Goal: Information Seeking & Learning: Check status

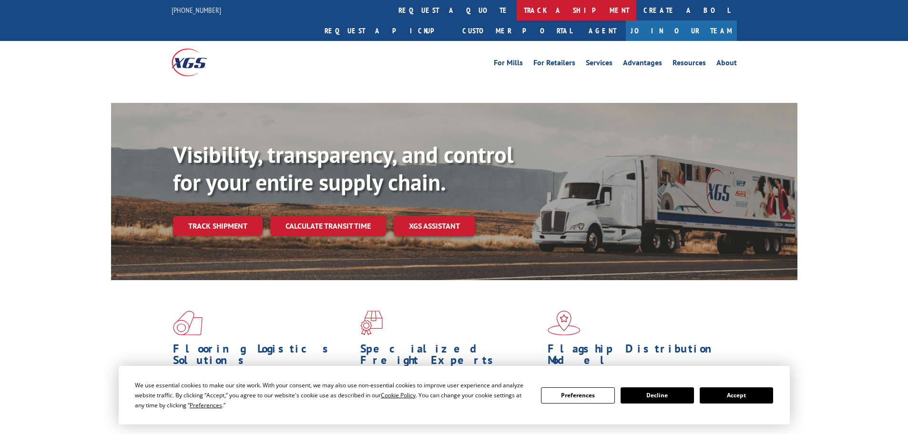
click at [517, 9] on link "track a shipment" at bounding box center [577, 10] width 120 height 21
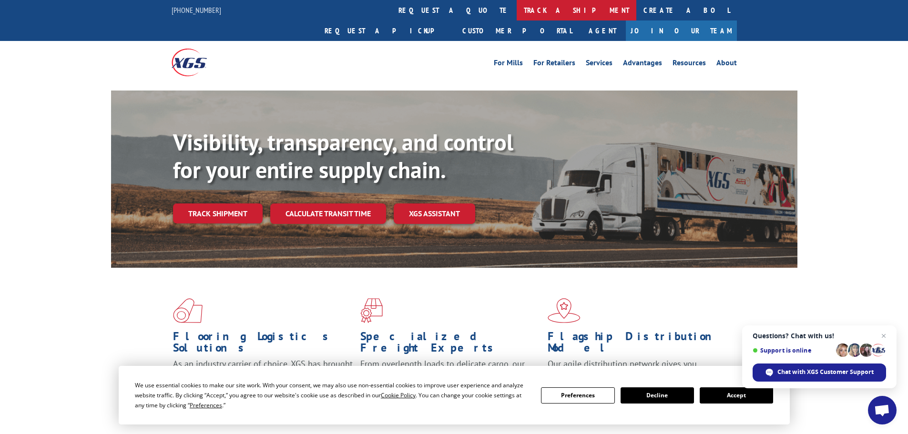
click at [517, 10] on link "track a shipment" at bounding box center [577, 10] width 120 height 21
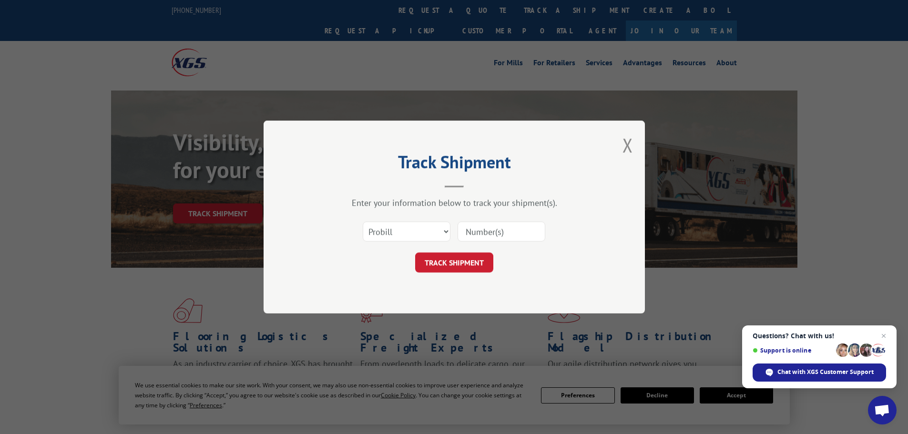
click at [484, 234] on input at bounding box center [502, 232] width 88 height 20
paste input "17688047"
type input "17688047"
click at [470, 259] on button "TRACK SHIPMENT" at bounding box center [454, 263] width 78 height 20
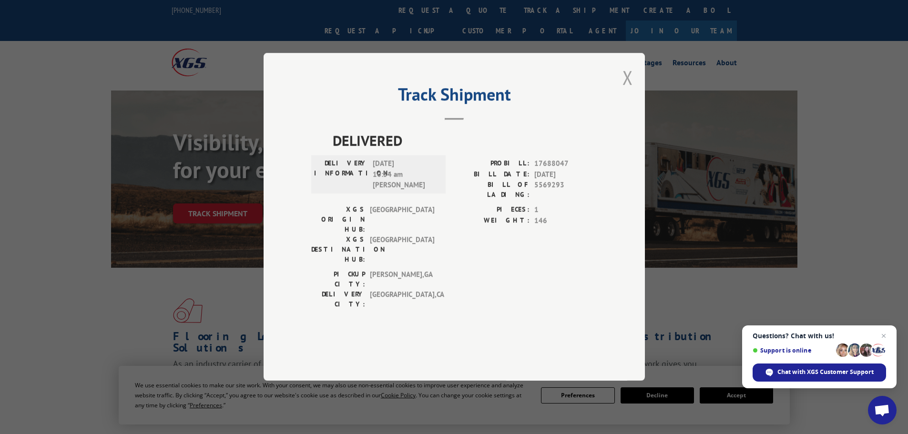
click at [626, 90] on button "Close modal" at bounding box center [628, 77] width 10 height 25
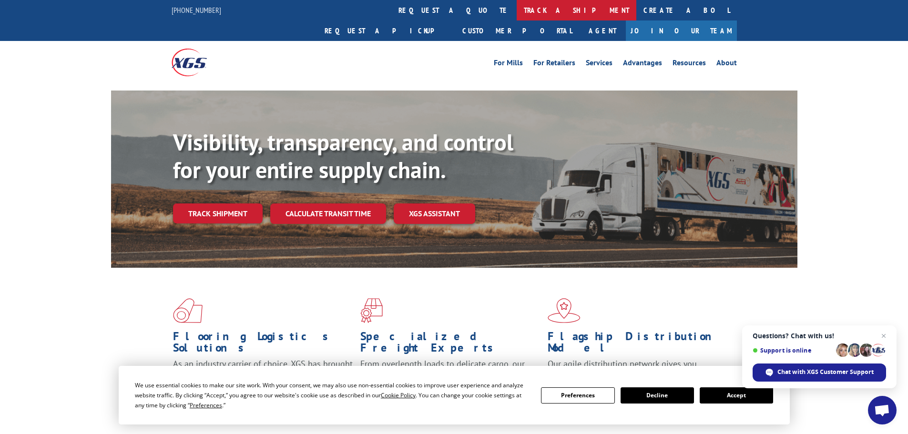
click at [517, 7] on link "track a shipment" at bounding box center [577, 10] width 120 height 21
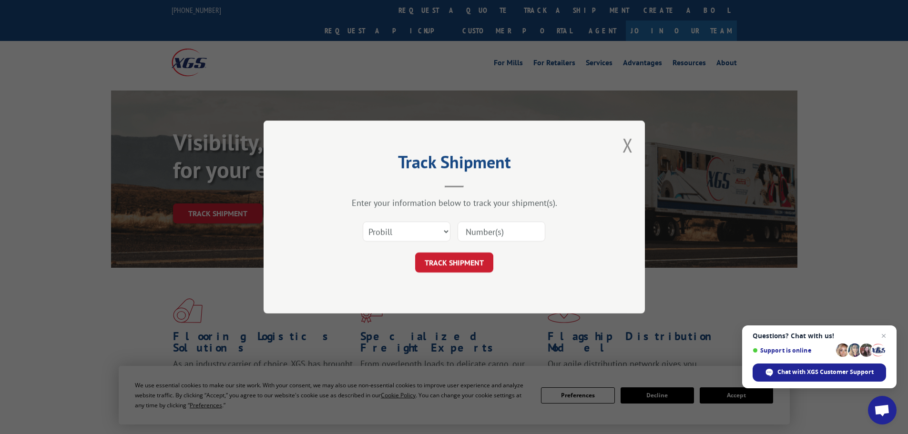
click at [475, 235] on input at bounding box center [502, 232] width 88 height 20
paste input "16331949"
type input "16331949"
click at [471, 254] on button "TRACK SHIPMENT" at bounding box center [454, 263] width 78 height 20
